Goal: Task Accomplishment & Management: Manage account settings

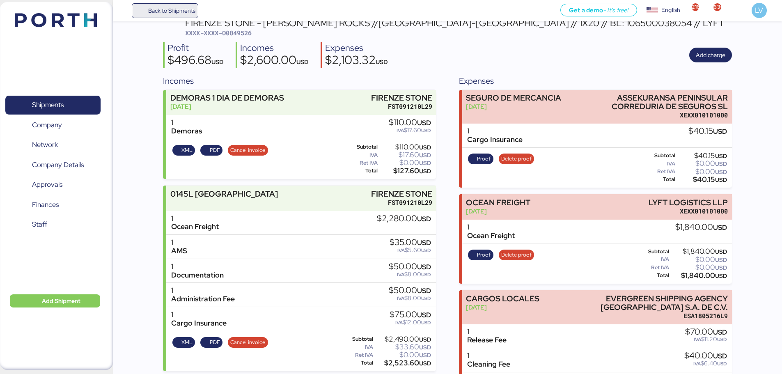
click at [166, 15] on span "Back to Shipments" at bounding box center [171, 11] width 47 height 10
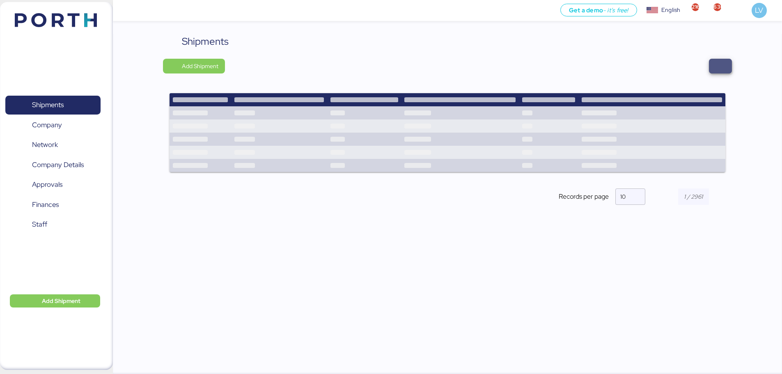
click at [730, 62] on span "button" at bounding box center [720, 66] width 23 height 15
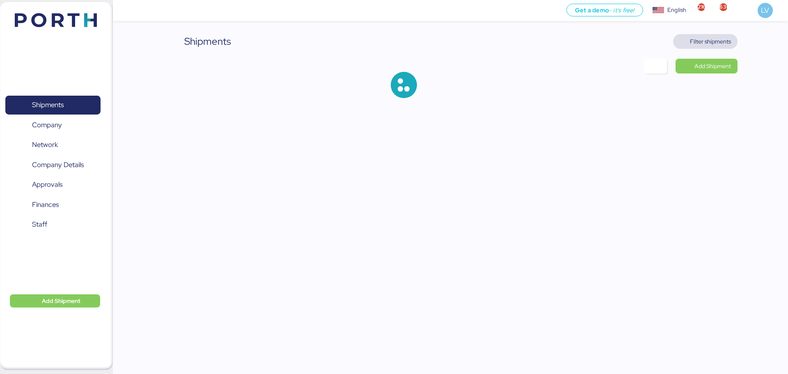
click at [699, 40] on span "Filter shipments" at bounding box center [710, 42] width 41 height 10
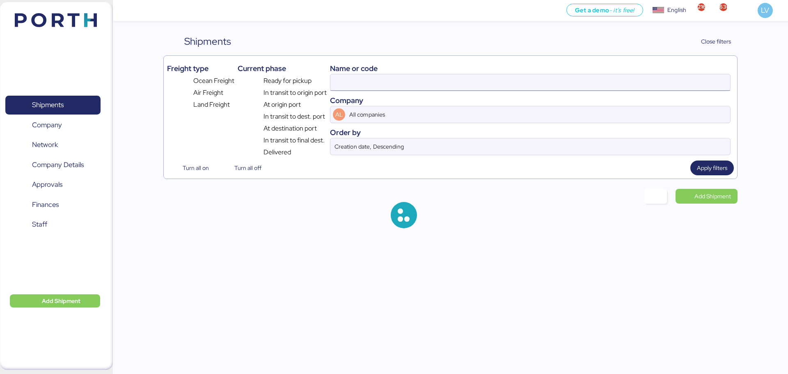
click at [654, 77] on input at bounding box center [531, 82] width 400 height 16
paste input "SNLFSHXLMF00095"
type input "SNLFSHXLMF00095"
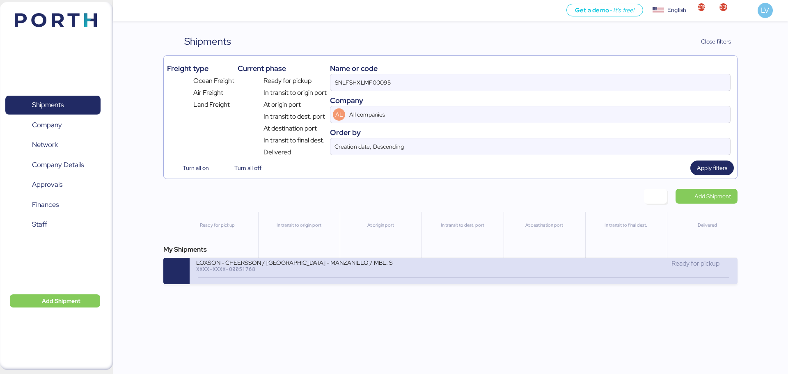
click at [491, 279] on div "LOXSON - CHEERSSON / [GEOGRAPHIC_DATA] - MANZANILLO / MBL: SNLFSHXLMF00095 - HB…" at bounding box center [464, 271] width 548 height 26
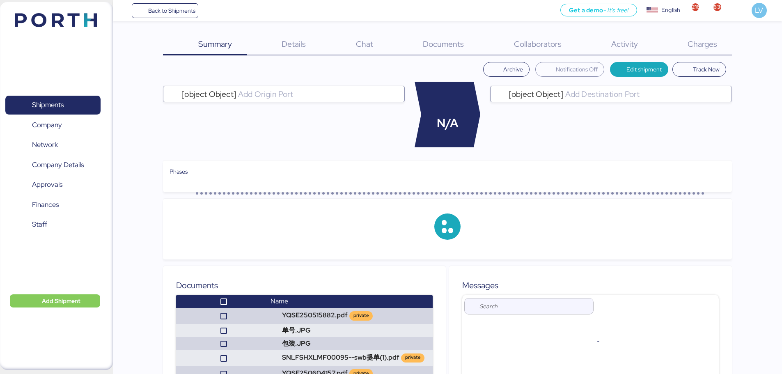
click at [446, 44] on span "Documents" at bounding box center [443, 44] width 41 height 11
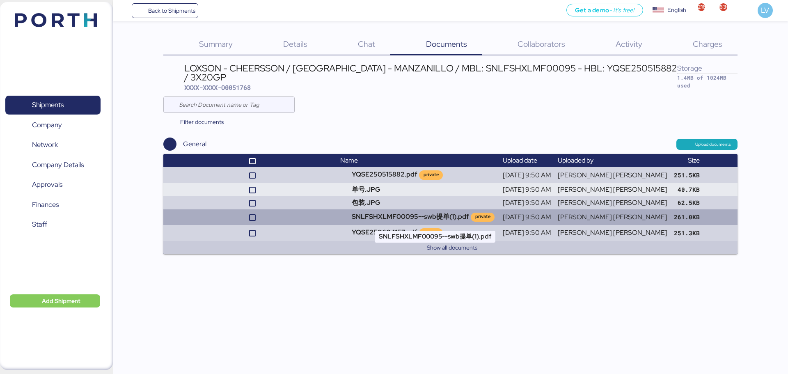
click at [401, 216] on td "SNLFSHXLMF00095--swb提单(1).pdf private" at bounding box center [418, 217] width 162 height 16
